Goal: Navigation & Orientation: Find specific page/section

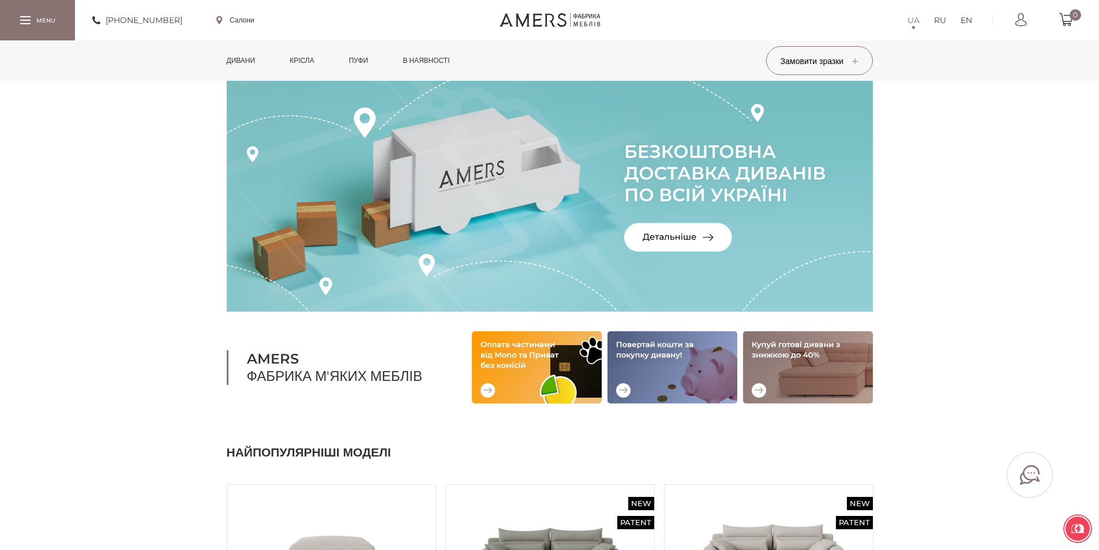
click at [244, 58] on link "Дивани" at bounding box center [241, 60] width 46 height 40
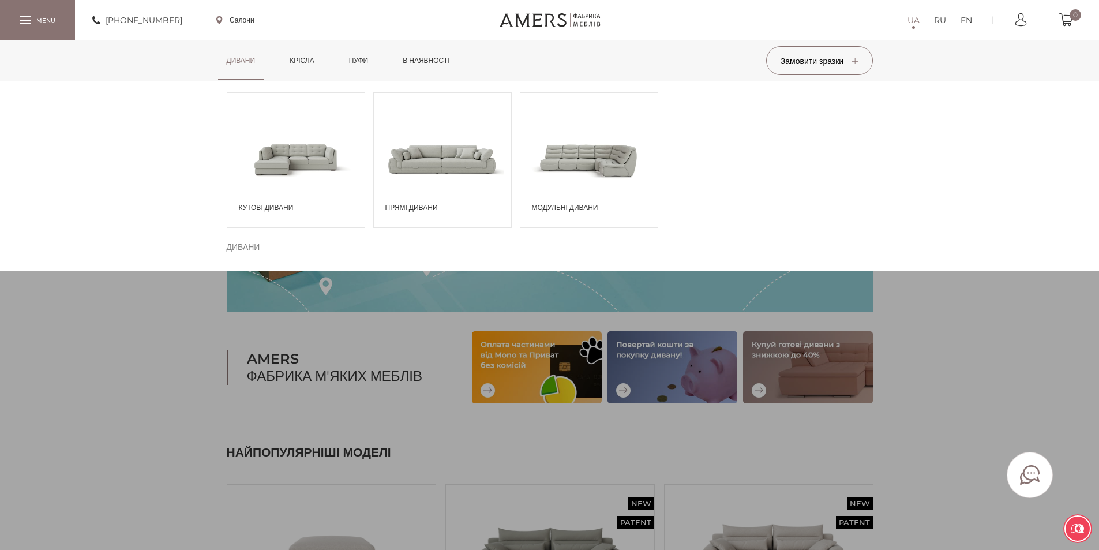
click at [591, 149] on span at bounding box center [588, 159] width 137 height 80
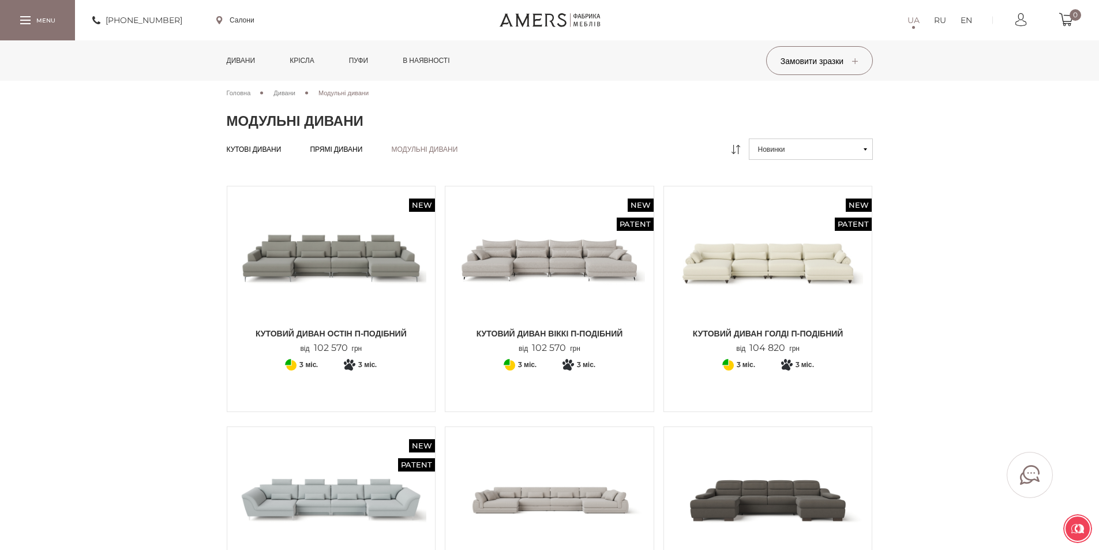
click at [235, 92] on span "Головна" at bounding box center [239, 93] width 24 height 8
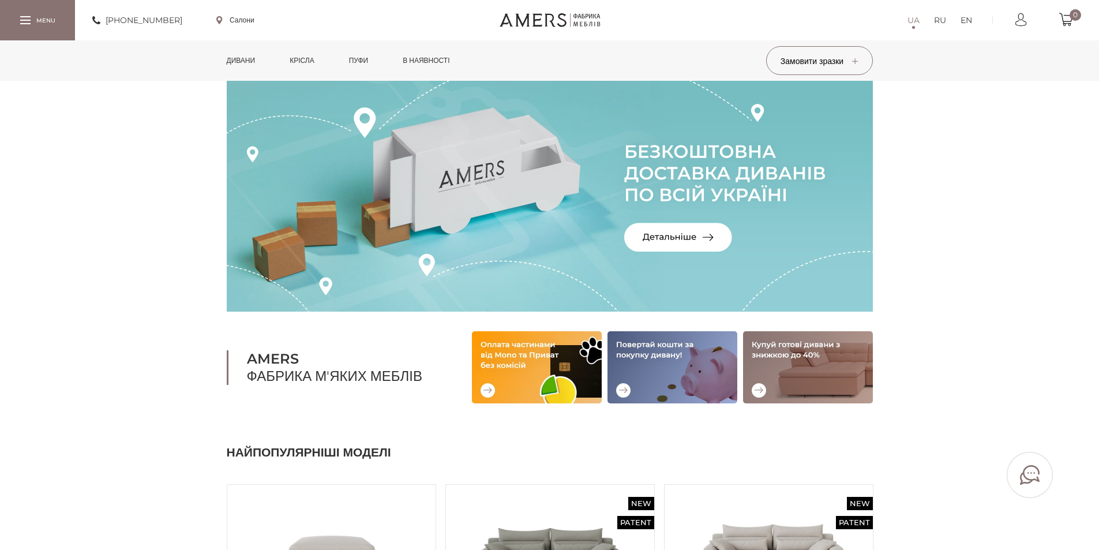
click at [239, 64] on link "Дивани" at bounding box center [241, 60] width 46 height 40
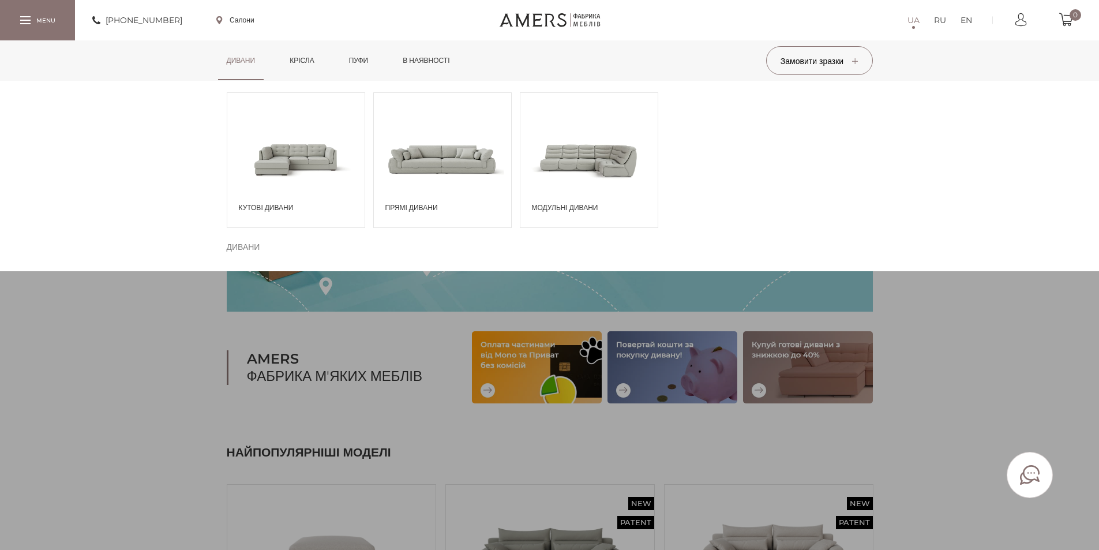
click at [276, 160] on span at bounding box center [295, 159] width 137 height 80
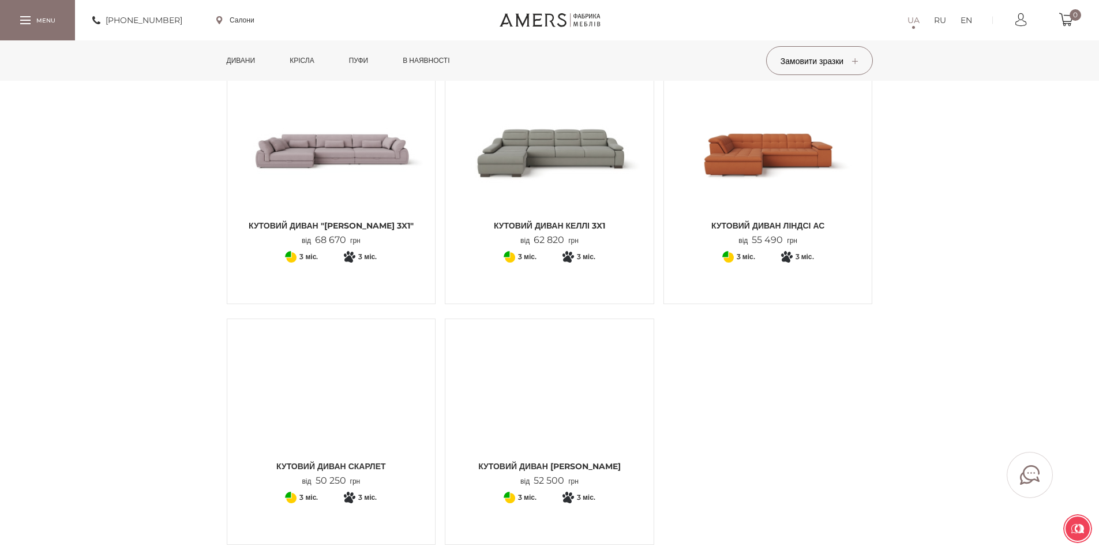
scroll to position [1326, 0]
